Goal: Information Seeking & Learning: Learn about a topic

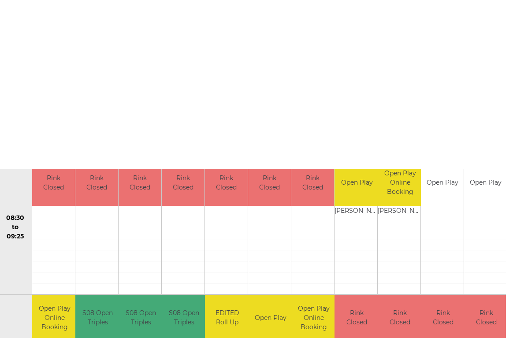
scroll to position [0, 1]
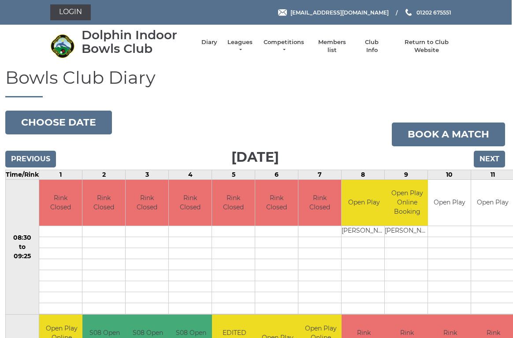
click at [246, 40] on li "Leagues Club leagues - Summer 2025 Club leagues - Winter 2024 Club leagues - Su…" at bounding box center [235, 46] width 37 height 25
click at [248, 43] on li "Leagues Club leagues - Summer 2025 Club leagues - Winter 2024 Club leagues - Su…" at bounding box center [235, 46] width 37 height 25
click at [241, 43] on link "Leagues" at bounding box center [240, 46] width 28 height 16
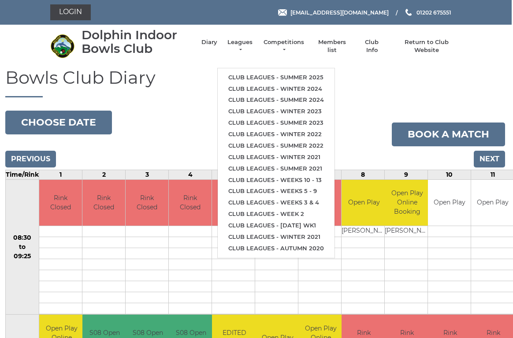
click at [312, 72] on li "Club leagues - Summer 2025" at bounding box center [276, 77] width 117 height 11
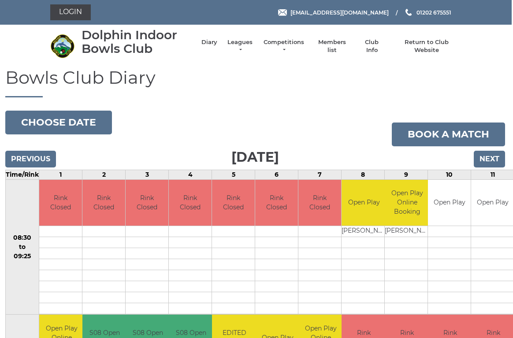
click at [241, 37] on li "Leagues Club leagues - Summer 2025 Club leagues - Winter 2024 Club leagues - Su…" at bounding box center [235, 46] width 37 height 25
click at [241, 48] on link "Leagues" at bounding box center [240, 46] width 28 height 16
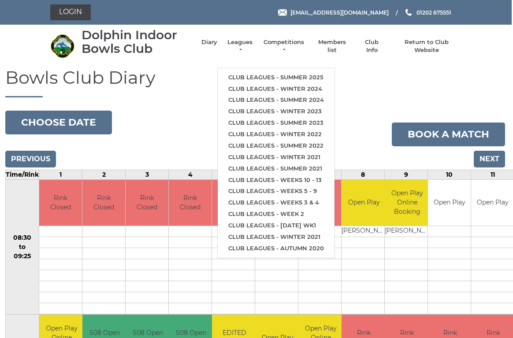
click at [299, 72] on link "Club leagues - Summer 2025" at bounding box center [276, 77] width 117 height 11
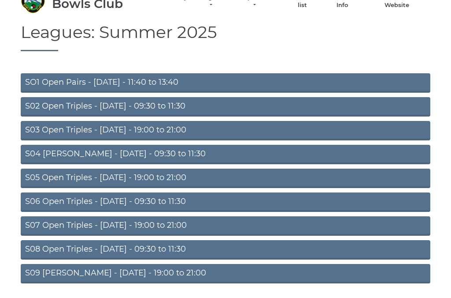
scroll to position [45, 0]
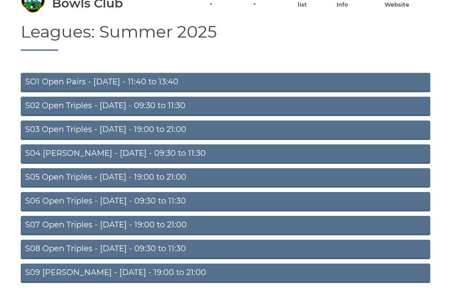
click at [159, 246] on link "S08 Open Triples - [DATE] - 09:30 to 11:30" at bounding box center [226, 248] width 410 height 19
